Goal: Task Accomplishment & Management: Manage account settings

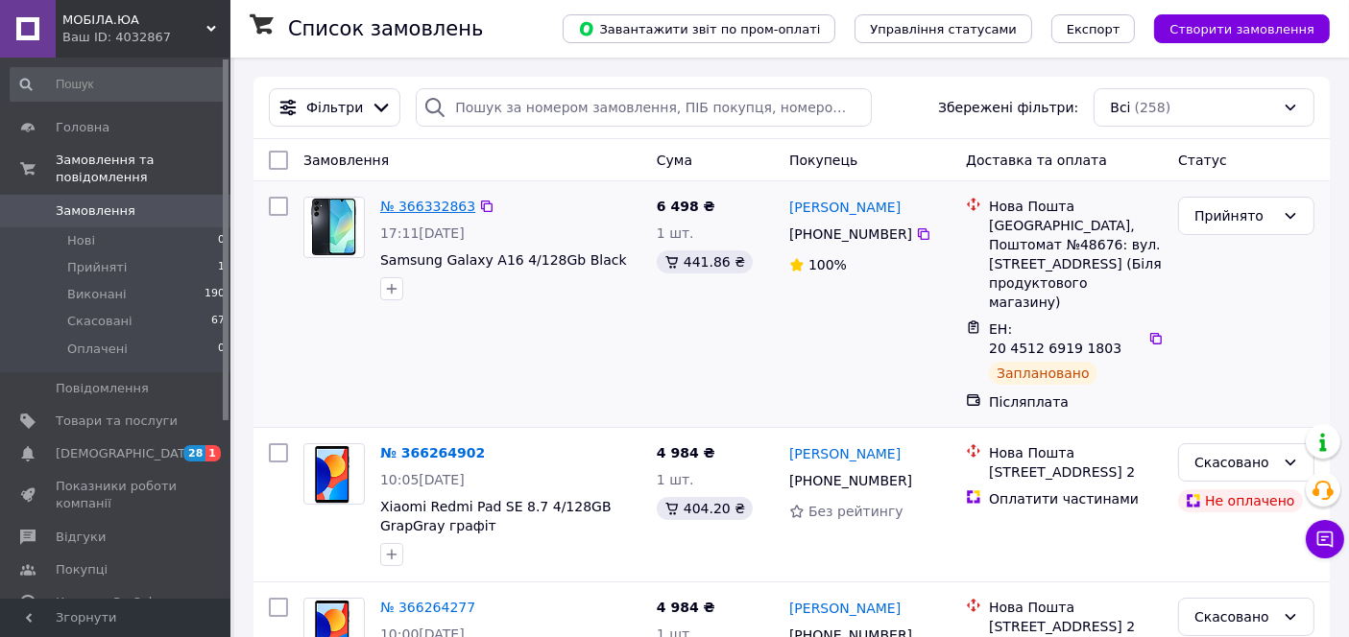
click at [443, 203] on link "№ 366332863" at bounding box center [427, 206] width 95 height 15
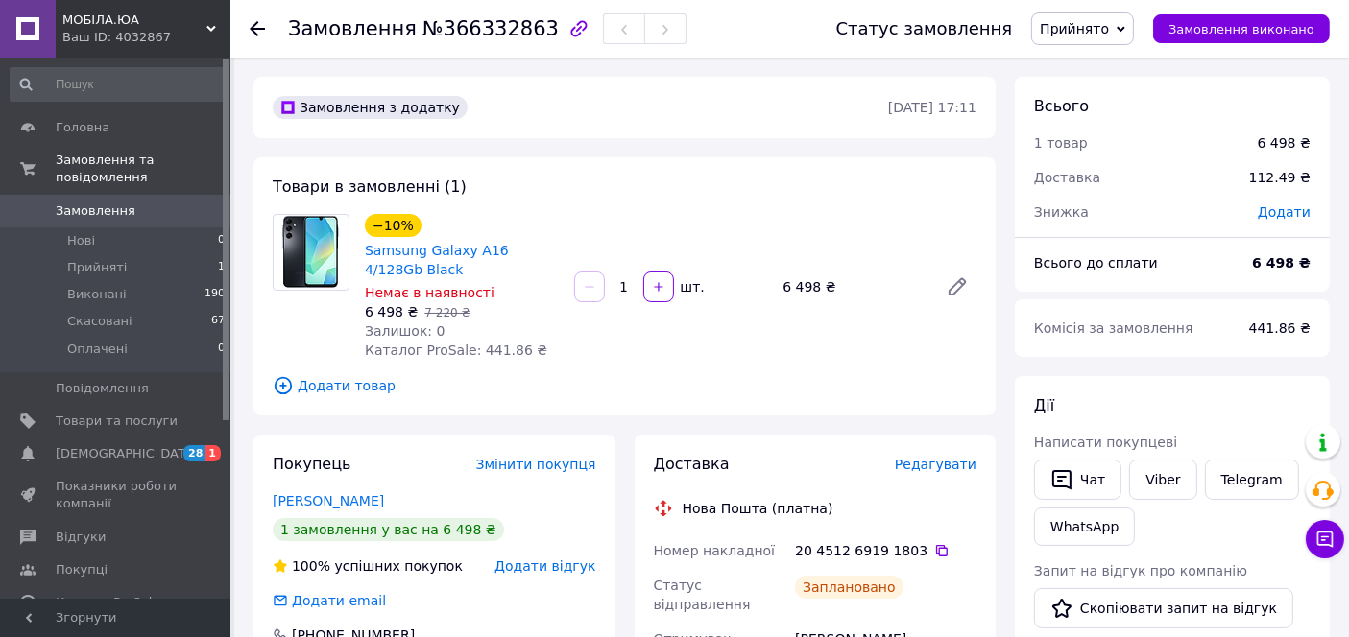
click at [943, 474] on div "Редагувати" at bounding box center [936, 464] width 82 height 19
click at [941, 469] on span "Редагувати" at bounding box center [936, 464] width 82 height 15
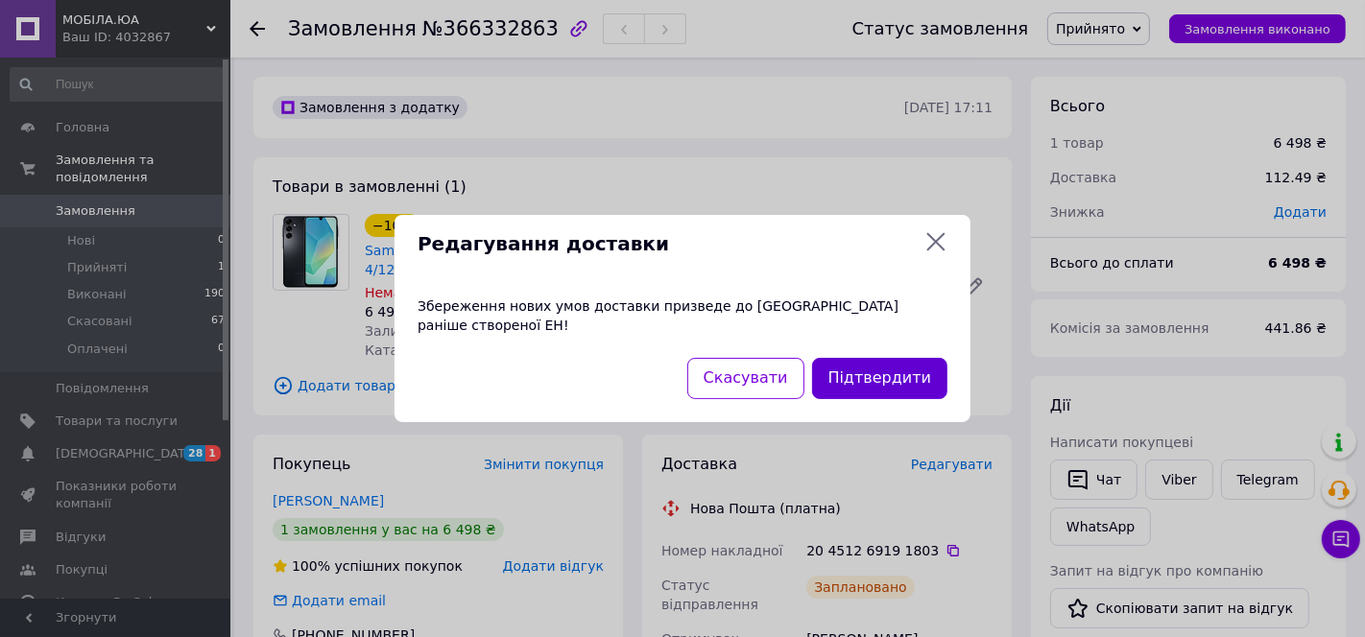
click at [882, 358] on button "Підтвердити" at bounding box center [879, 378] width 135 height 41
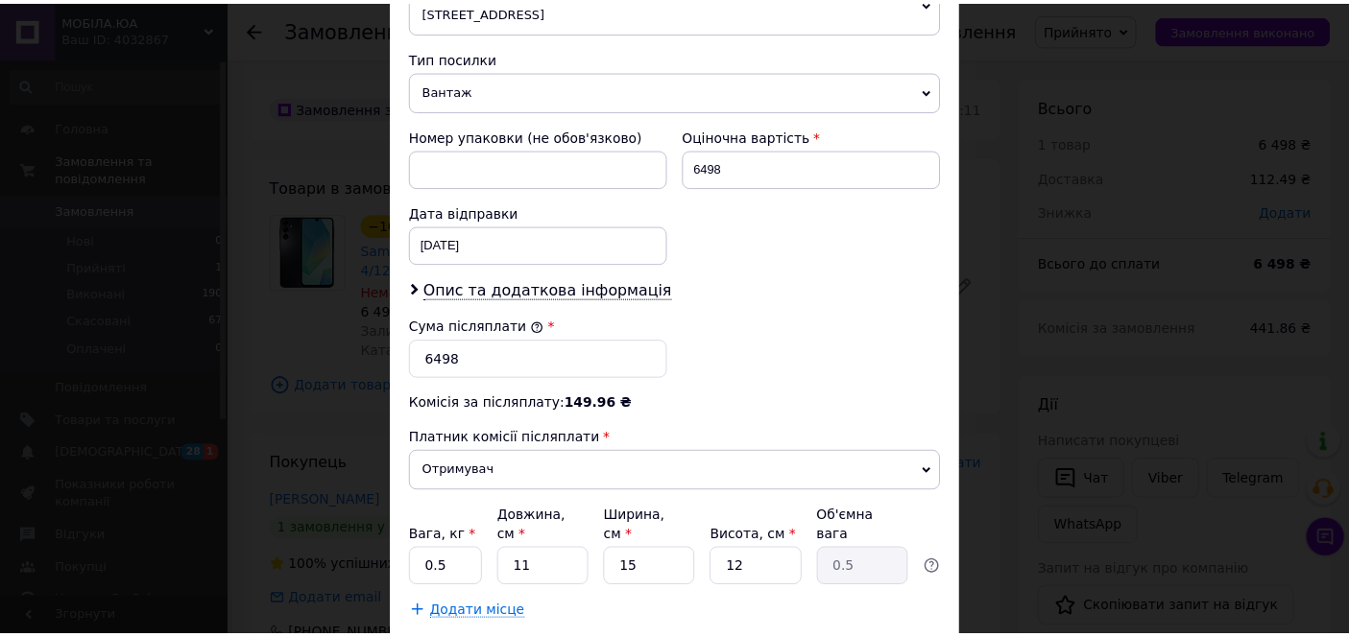
scroll to position [770, 0]
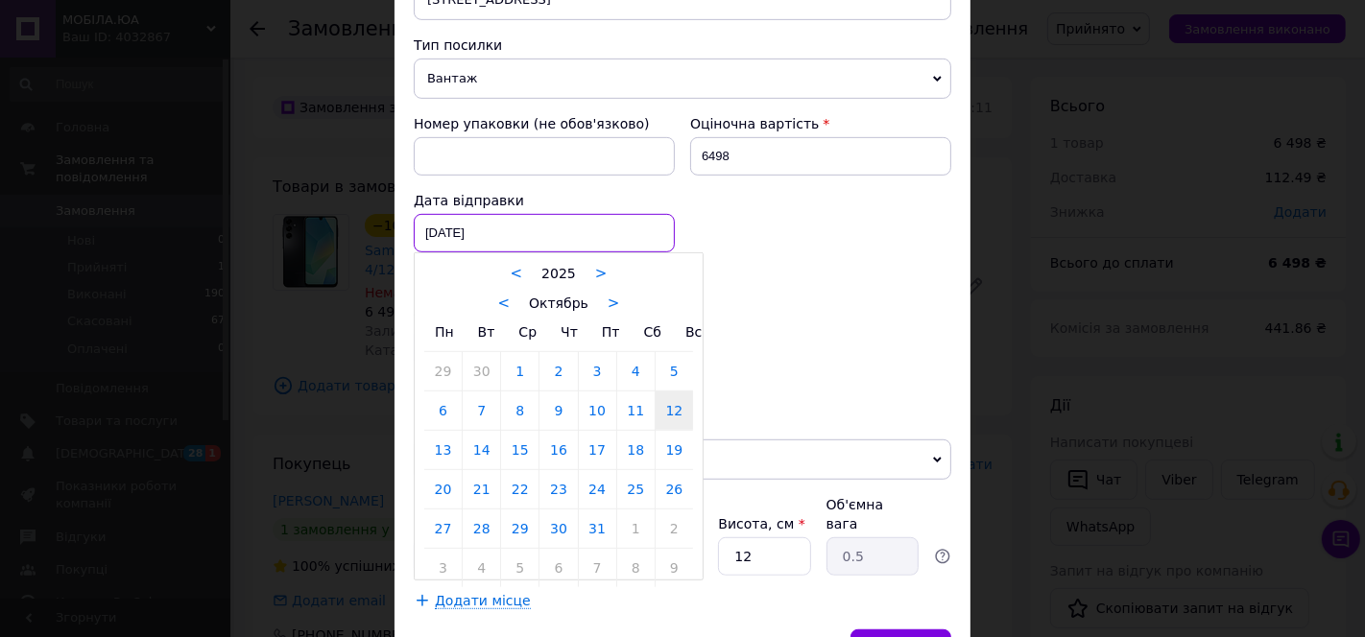
click at [542, 214] on div "12.10.2025 < 2025 > < Октябрь > Пн Вт Ср Чт Пт Сб Вс 29 30 1 2 3 4 5 6 7 8 9 10…" at bounding box center [544, 233] width 261 height 38
click at [439, 431] on link "13" at bounding box center [442, 450] width 37 height 38
type input "[DATE]"
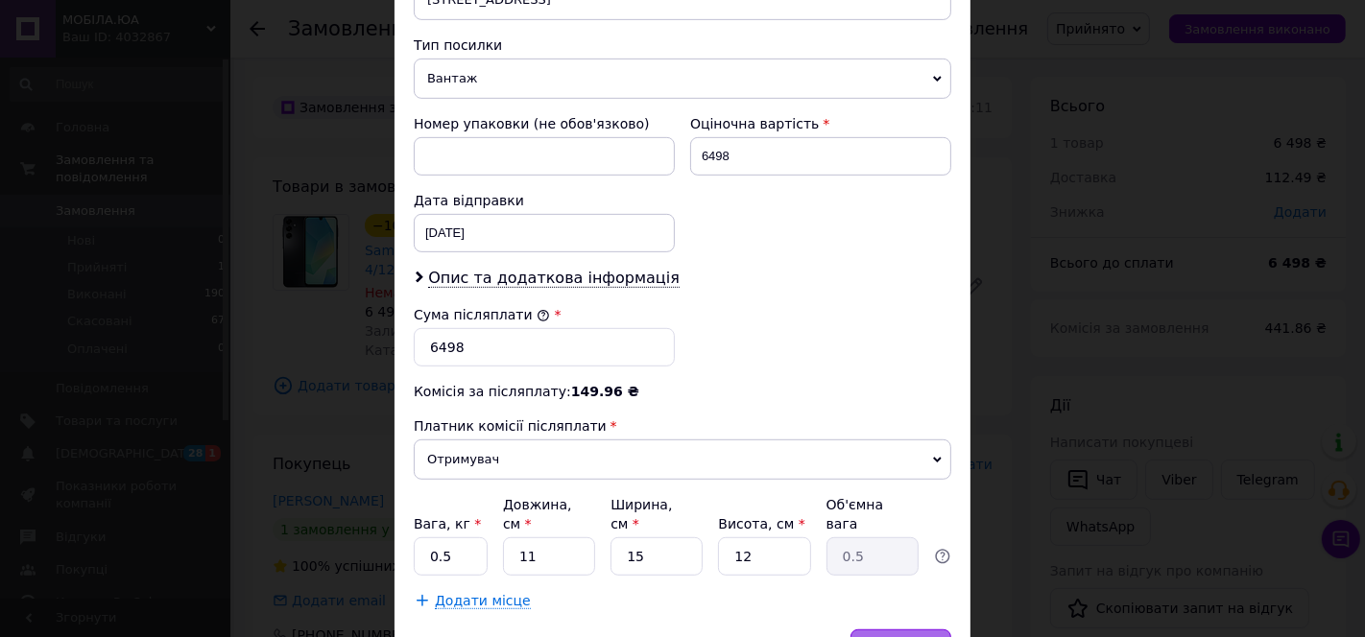
click at [914, 636] on span "Зберегти" at bounding box center [901, 648] width 60 height 14
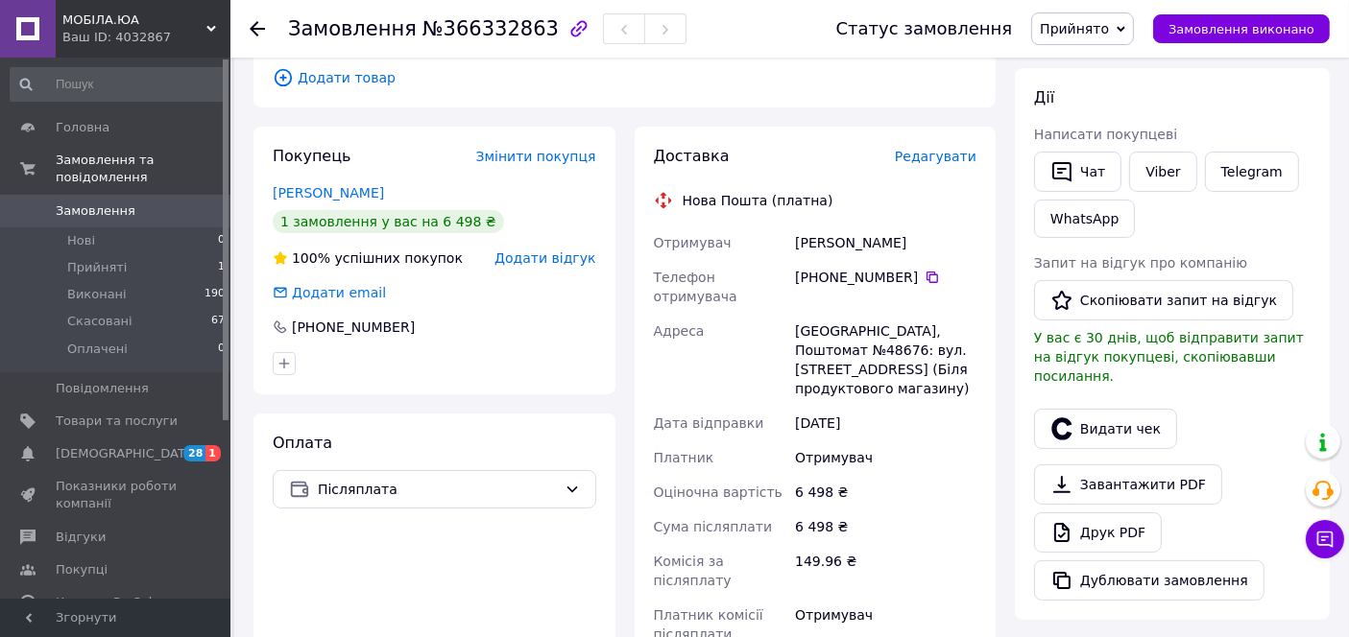
scroll to position [322, 0]
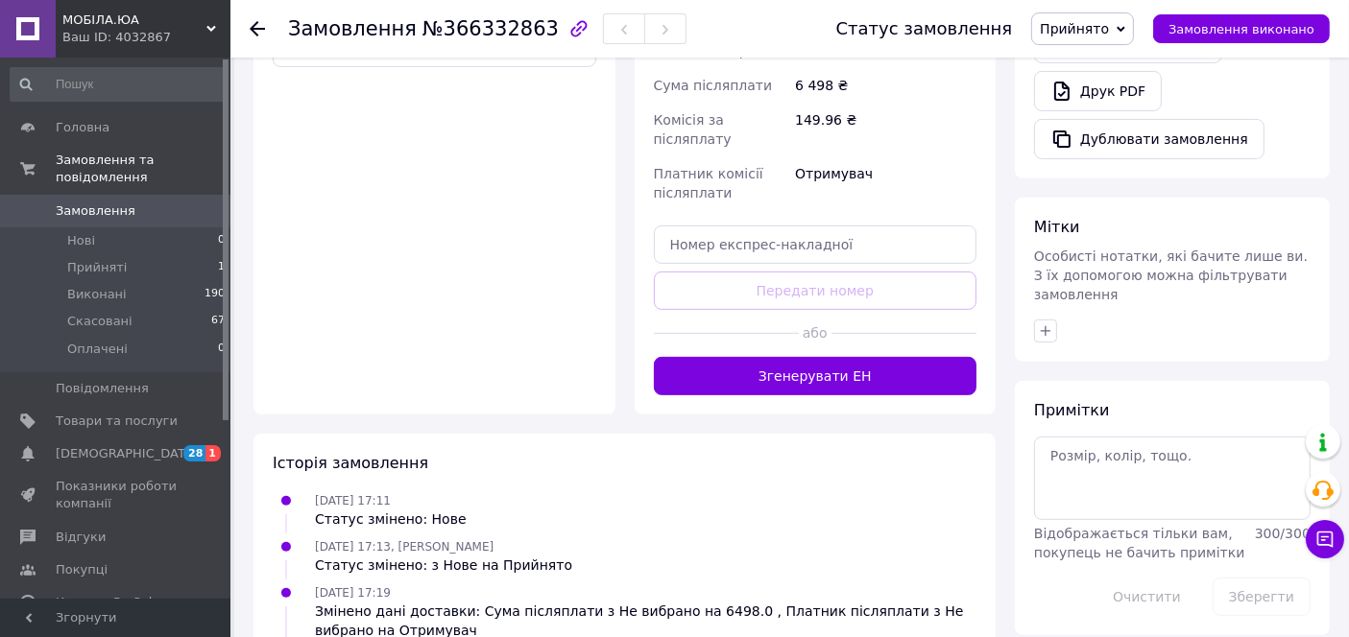
scroll to position [744, 0]
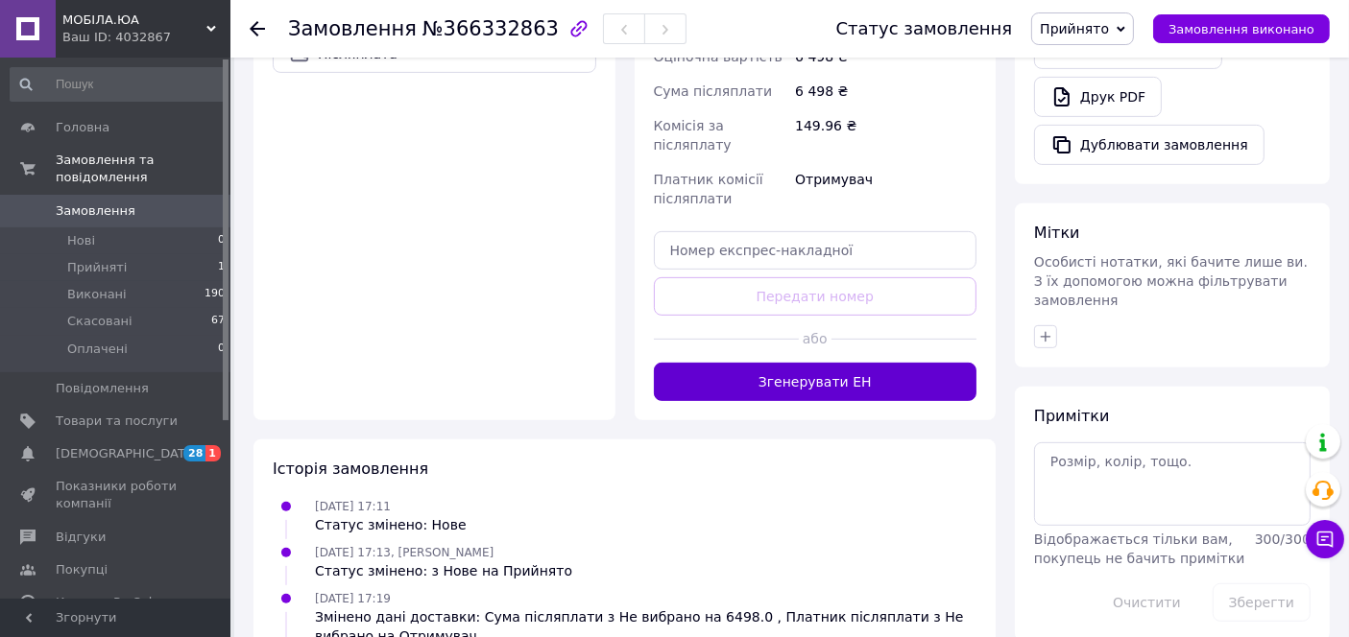
click at [796, 363] on button "Згенерувати ЕН" at bounding box center [816, 382] width 324 height 38
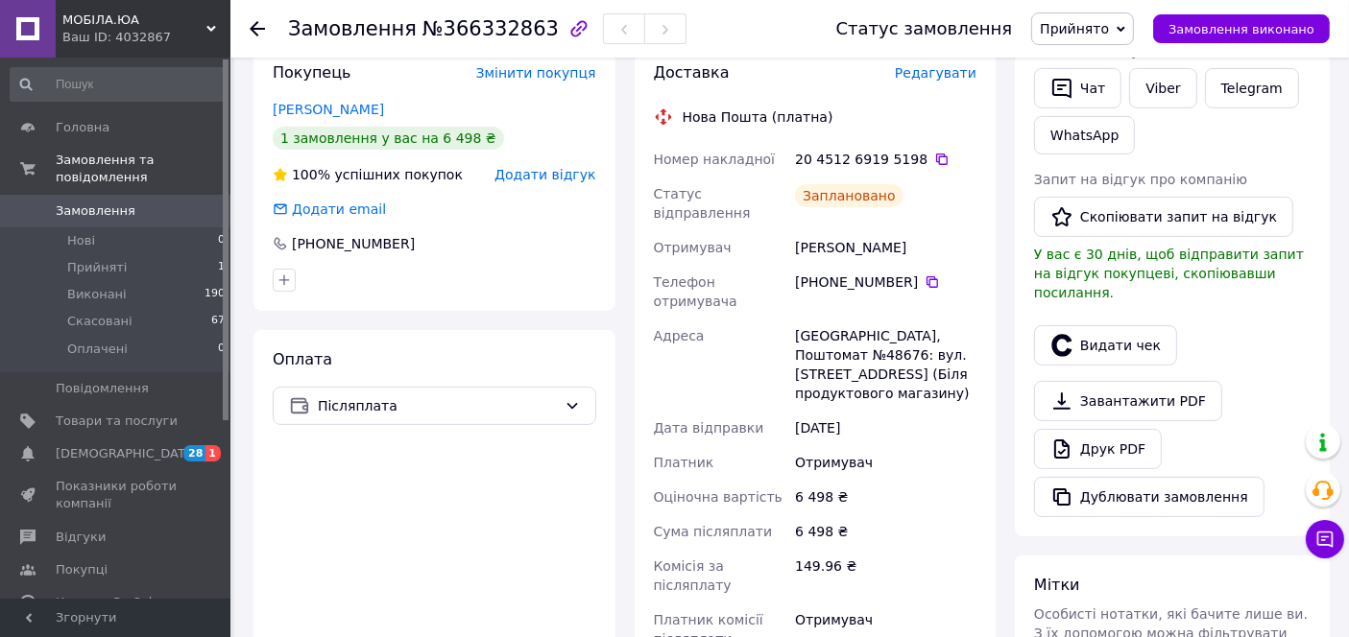
scroll to position [369, 0]
